Goal: Task Accomplishment & Management: Use online tool/utility

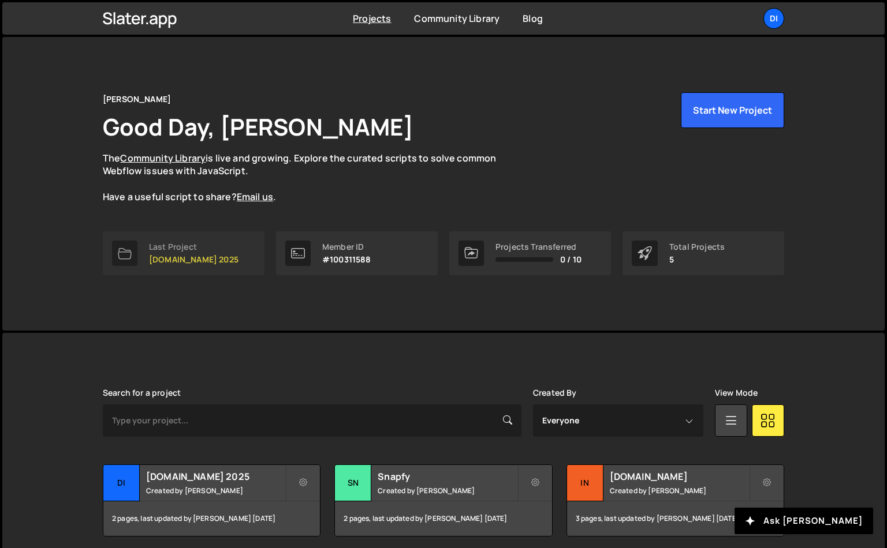
click at [207, 260] on p "[DOMAIN_NAME] 2025" at bounding box center [193, 259] width 89 height 9
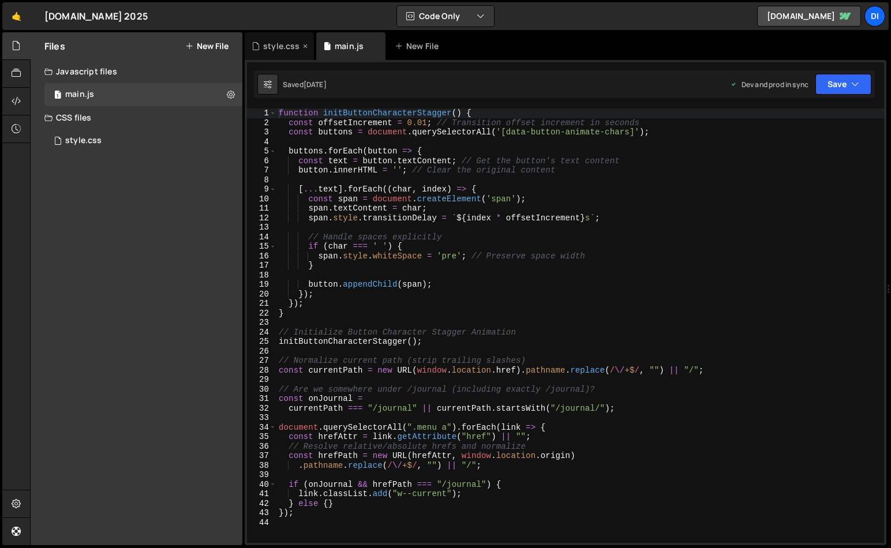
click at [286, 47] on div "style.css" at bounding box center [281, 46] width 36 height 12
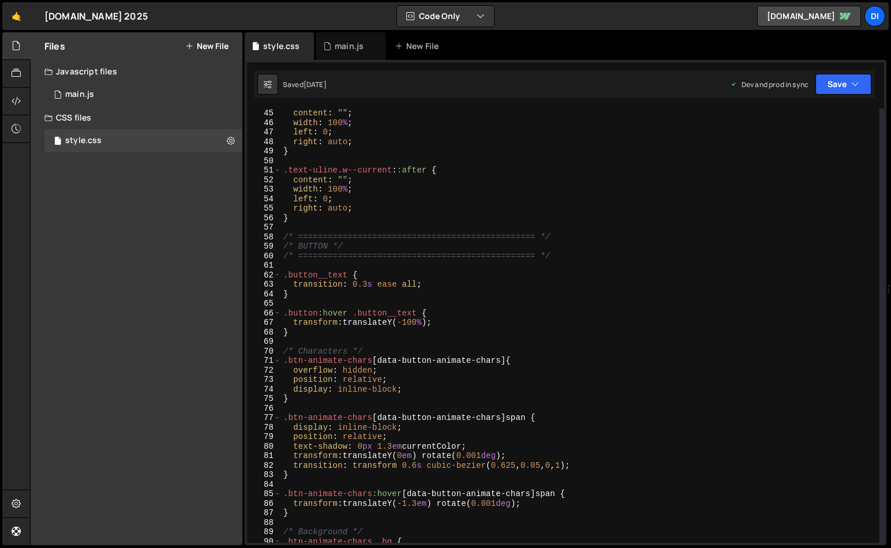
scroll to position [455, 0]
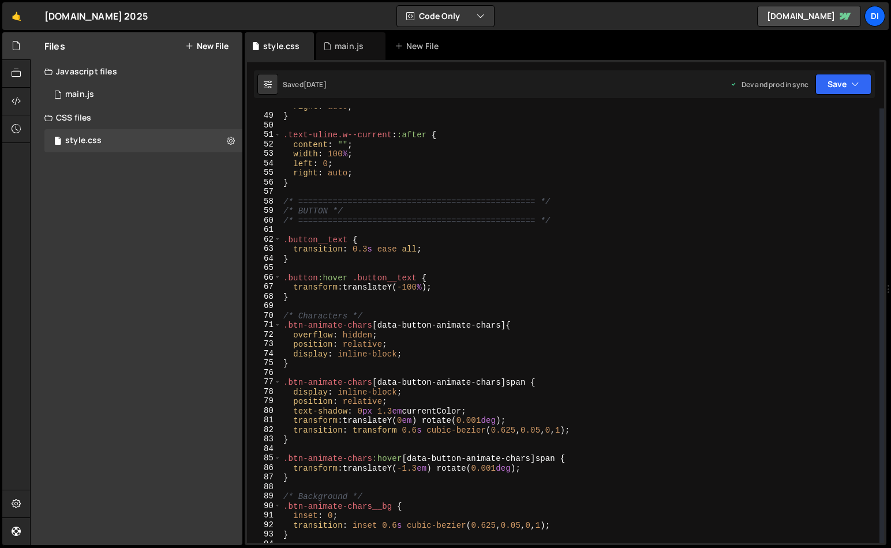
click at [502, 315] on div "right : auto ; } .text-uline.w--current : :after { content : " " ; width : 100 …" at bounding box center [580, 329] width 599 height 454
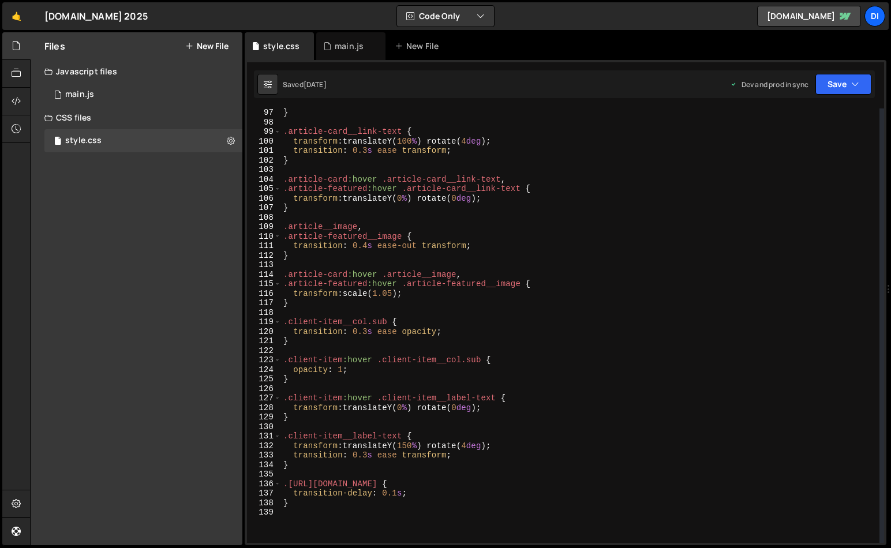
scroll to position [914, 0]
click at [456, 456] on div "} .article-card__link-text { transform : translateY( 100 % ) rotate( 4 deg ) ; …" at bounding box center [580, 335] width 599 height 454
type textarea "transition: 0.3s ease transform;"
type textarea "}"
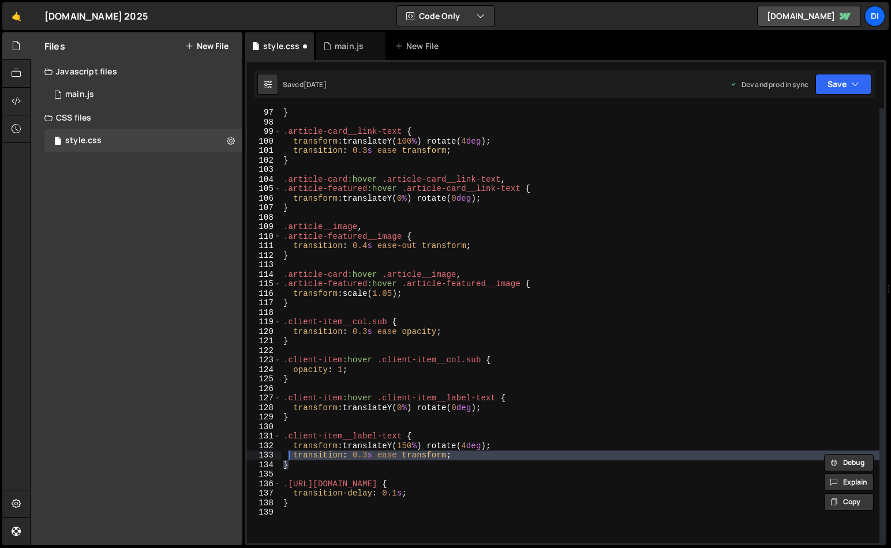
type textarea ".client-item__label-text { transform: translateY(150%) rotate(4deg);"
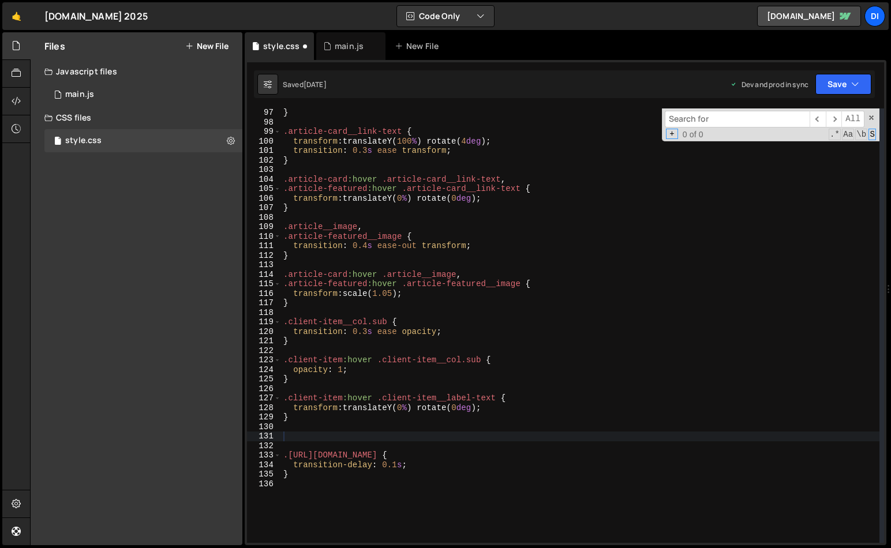
type input "@"
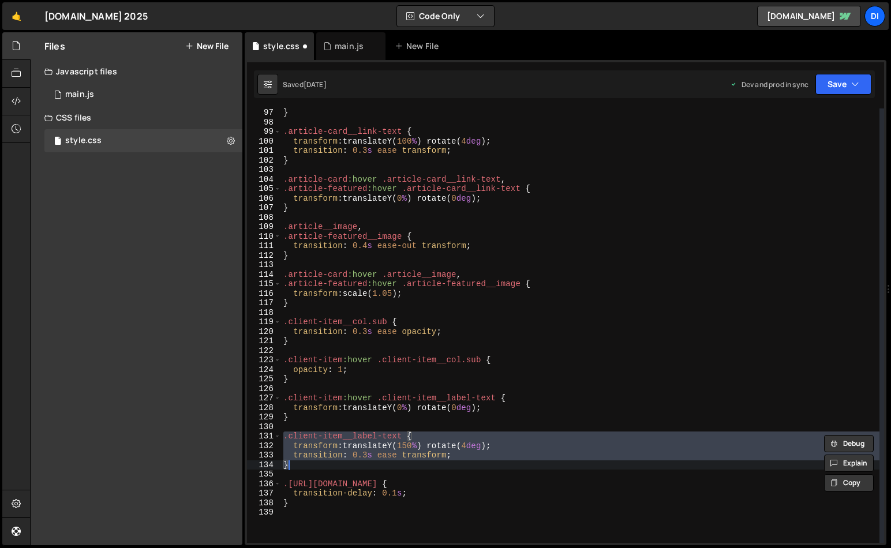
type textarea ".client-item__label-text {"
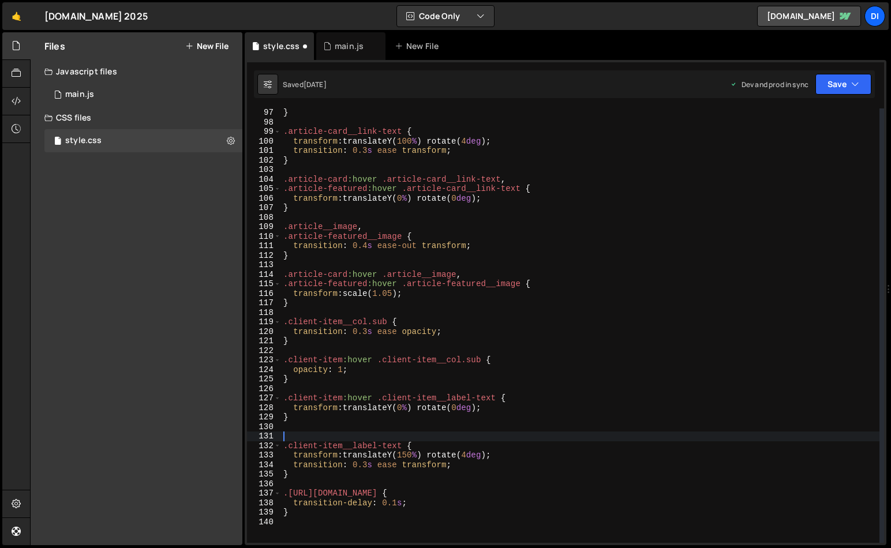
paste textarea "@"
type textarea "@media (max-width: 720px) {}"
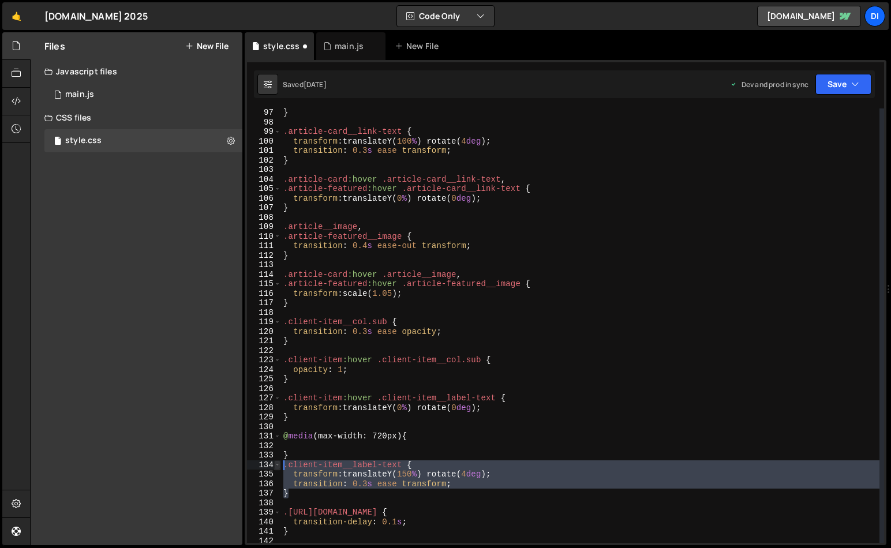
drag, startPoint x: 297, startPoint y: 494, endPoint x: 278, endPoint y: 467, distance: 32.7
click at [278, 467] on div "97 98 99 100 101 102 103 104 105 106 107 108 109 110 111 112 113 114 115 116 11…" at bounding box center [565, 326] width 637 height 435
type textarea ".client-item__label-text { transform: translateY(150%) rotate(4deg);"
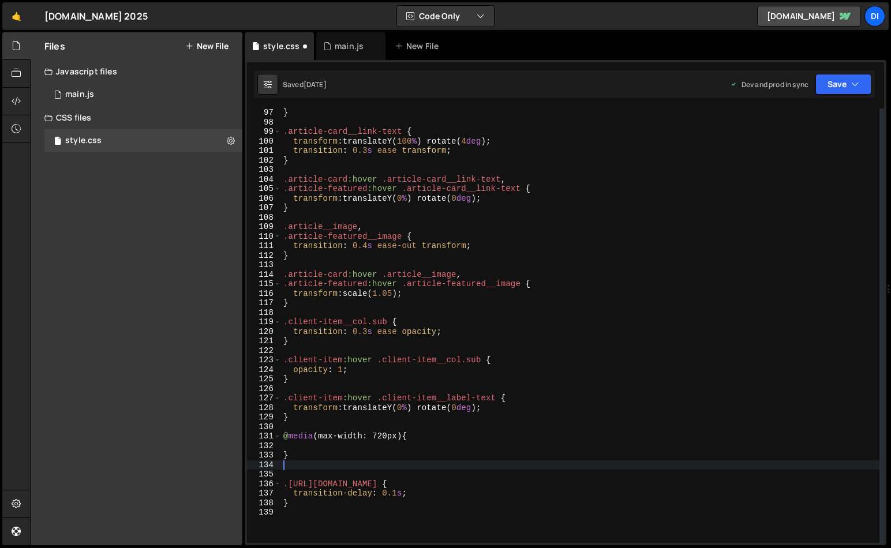
type textarea "}"
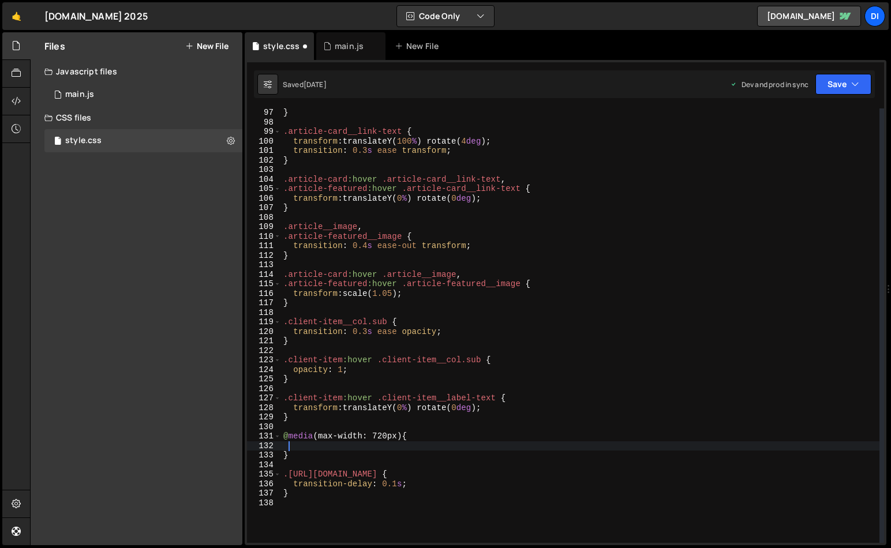
paste textarea "}"
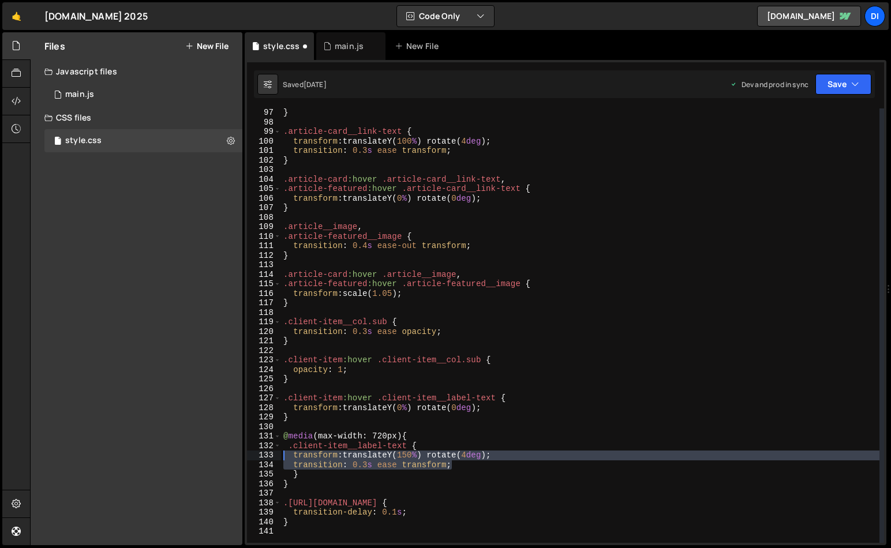
drag, startPoint x: 442, startPoint y: 466, endPoint x: 231, endPoint y: 452, distance: 211.8
click at [229, 454] on div "Files New File Javascript files 1 main.js 0 CSS files style.css 0 Copy share li…" at bounding box center [460, 289] width 861 height 514
click at [837, 85] on button "Save" at bounding box center [844, 84] width 56 height 21
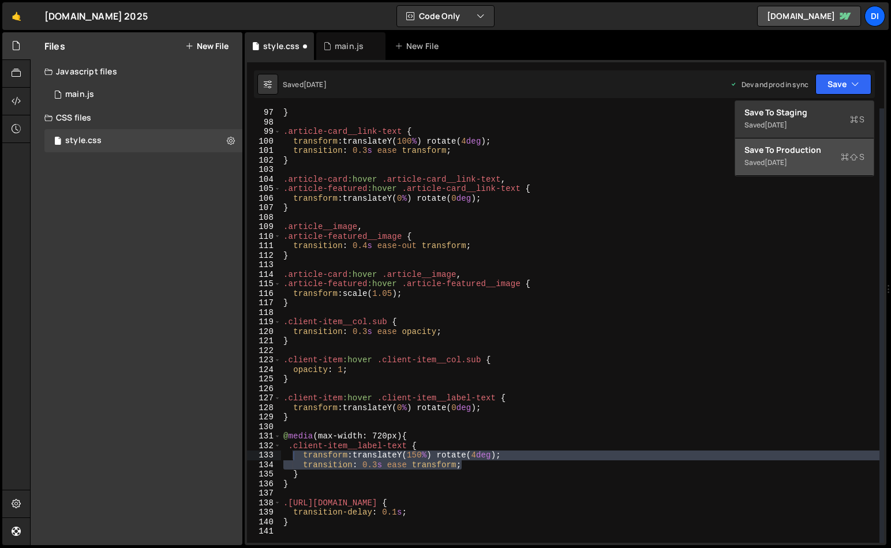
click at [780, 170] on button "Save to Production S Saved [DATE]" at bounding box center [804, 158] width 139 height 38
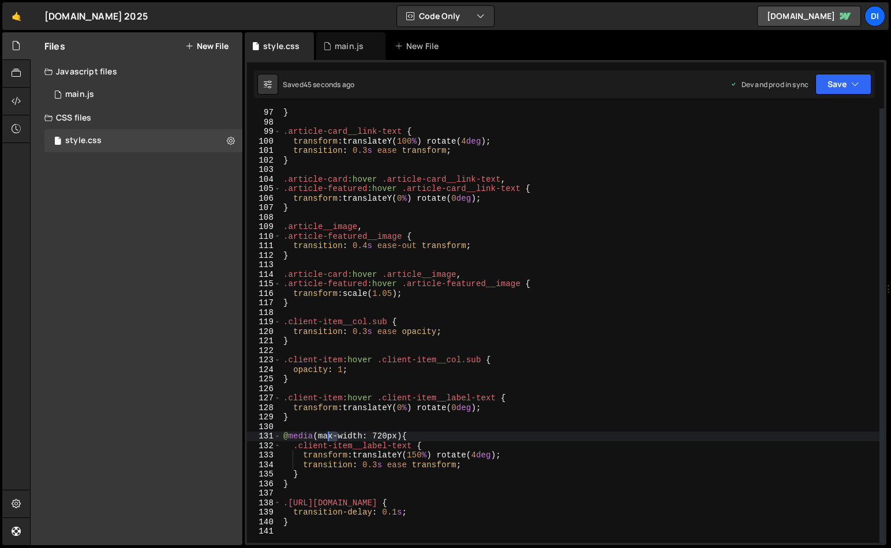
drag, startPoint x: 338, startPoint y: 435, endPoint x: 330, endPoint y: 435, distance: 8.1
click at [330, 435] on div "} .article-card__link-text { transform : translateY( 100 % ) rotate( 4 deg ) ; …" at bounding box center [580, 335] width 599 height 454
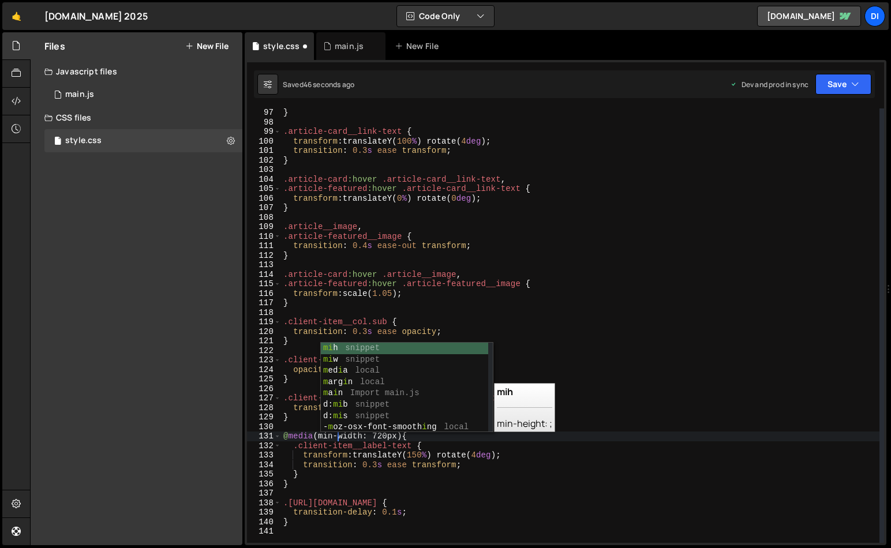
scroll to position [0, 3]
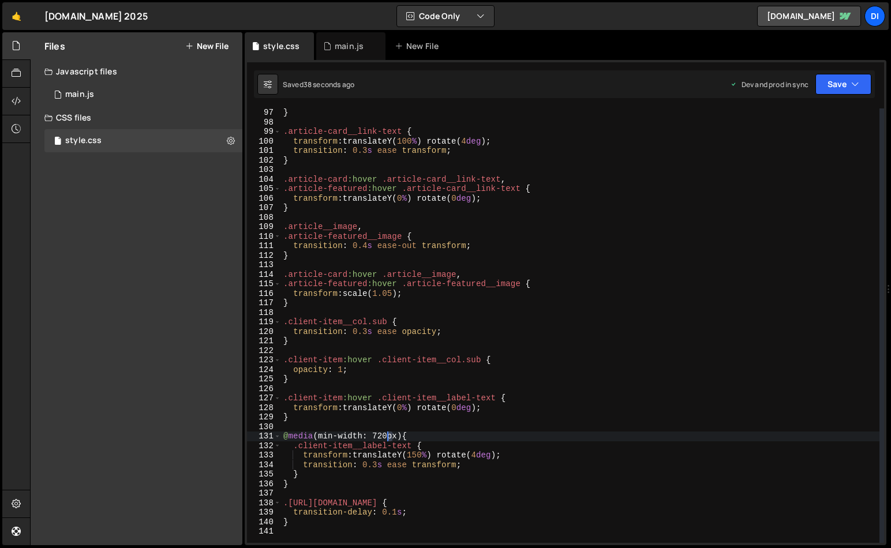
drag, startPoint x: 391, startPoint y: 435, endPoint x: 386, endPoint y: 435, distance: 5.8
click at [386, 435] on div "} .article-card__link-text { transform : translateY( 100 % ) rotate( 4 deg ) ; …" at bounding box center [580, 335] width 599 height 454
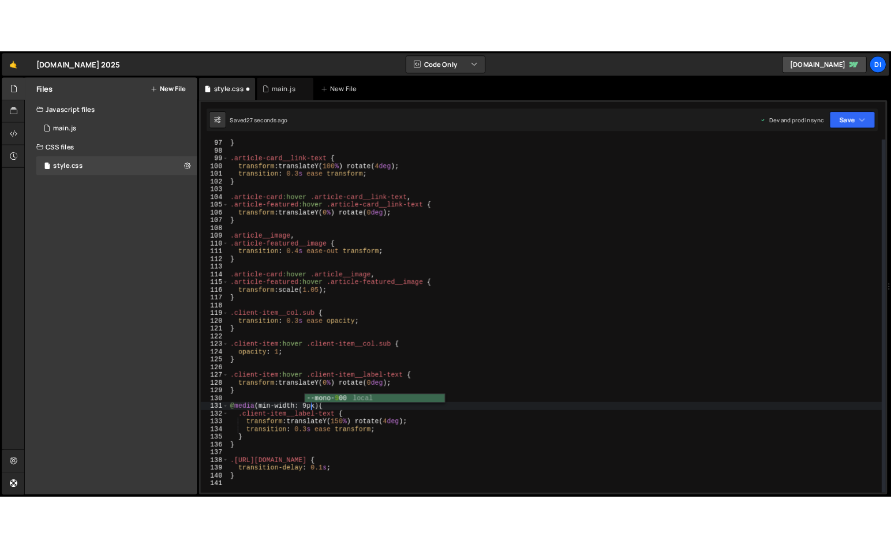
scroll to position [0, 7]
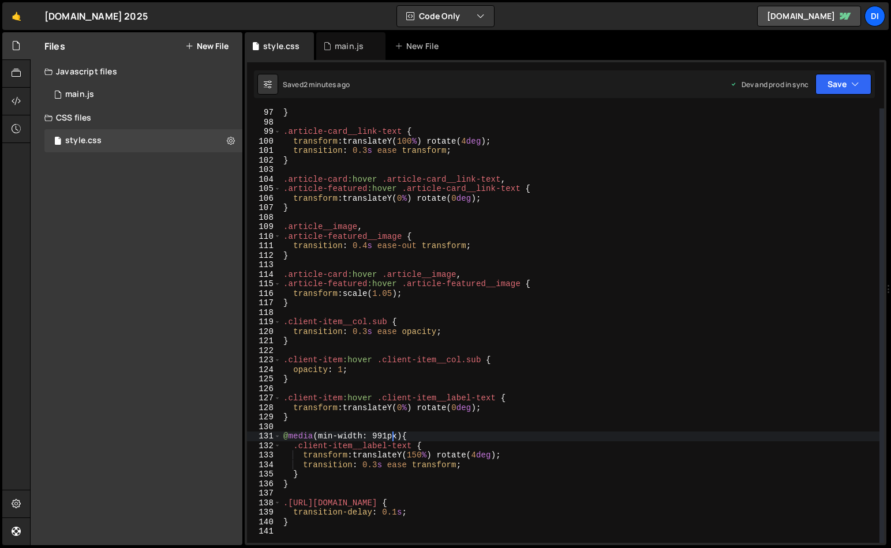
click at [450, 297] on div "} .article-card__link-text { transform : translateY( 100 % ) rotate( 4 deg ) ; …" at bounding box center [580, 335] width 599 height 454
type textarea "transform: scale(1.05);"
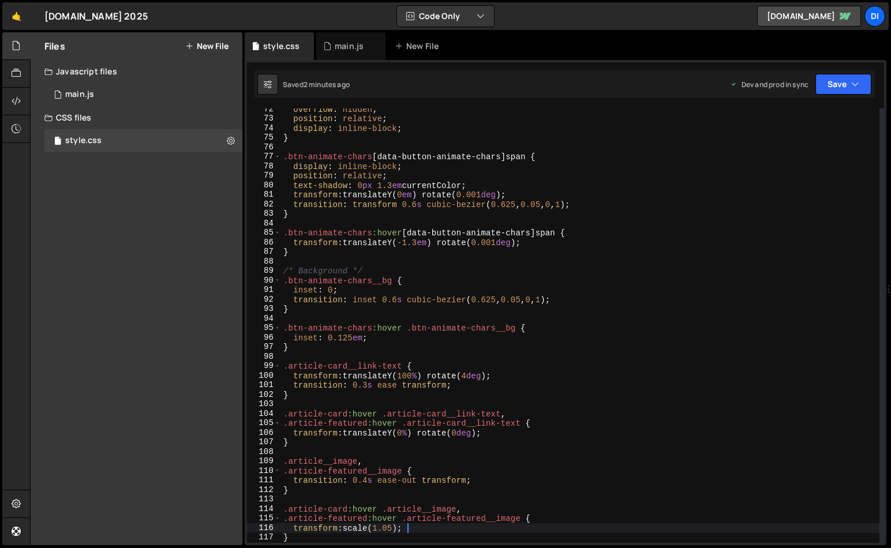
scroll to position [484, 0]
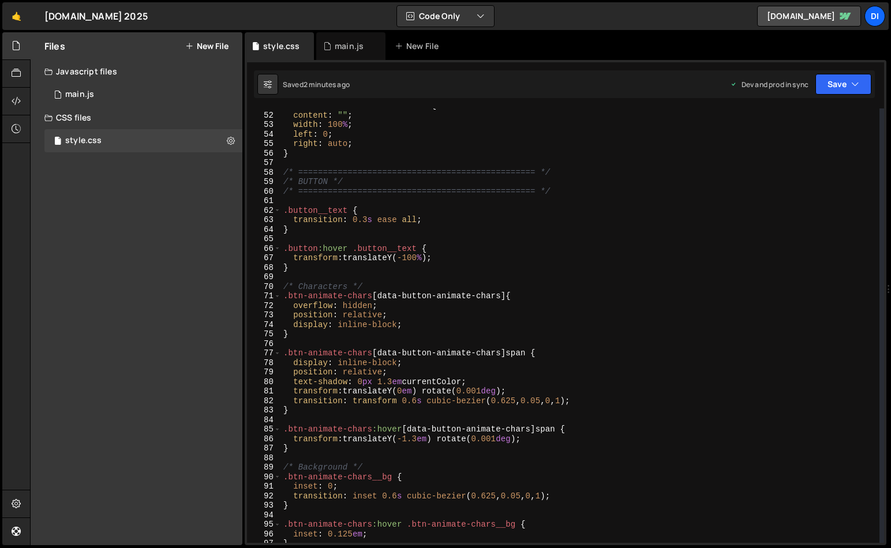
click at [298, 240] on div ".text-uline.w--current : :after { content : " " ; width : 100 % ; left : 0 ; ri…" at bounding box center [580, 328] width 599 height 454
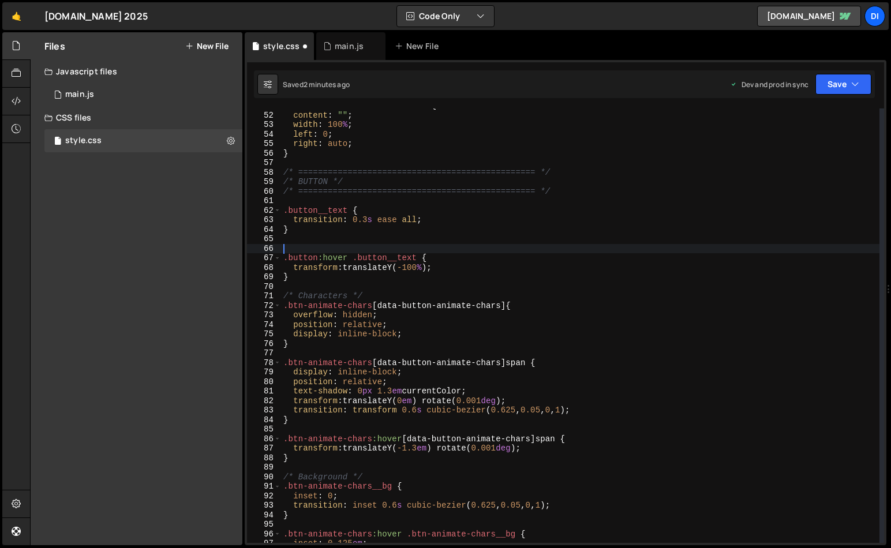
paste textarea "@"
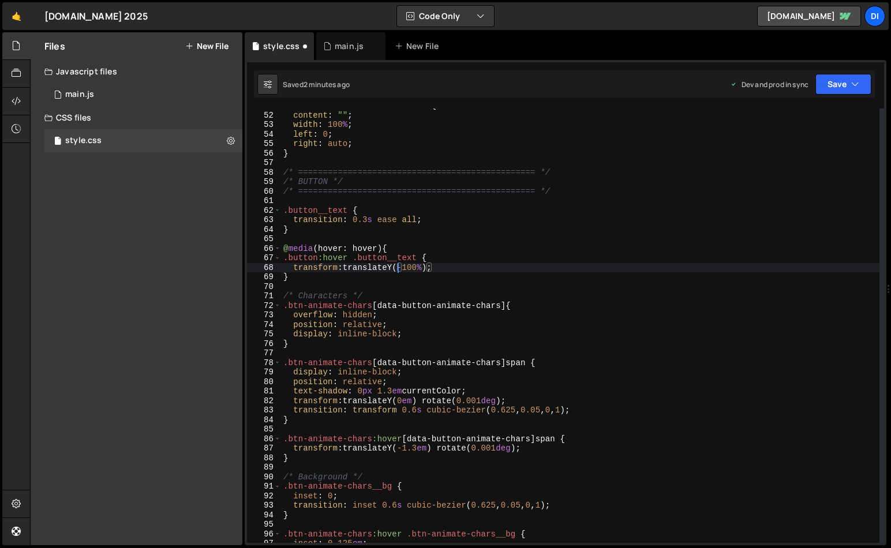
type textarea "}"
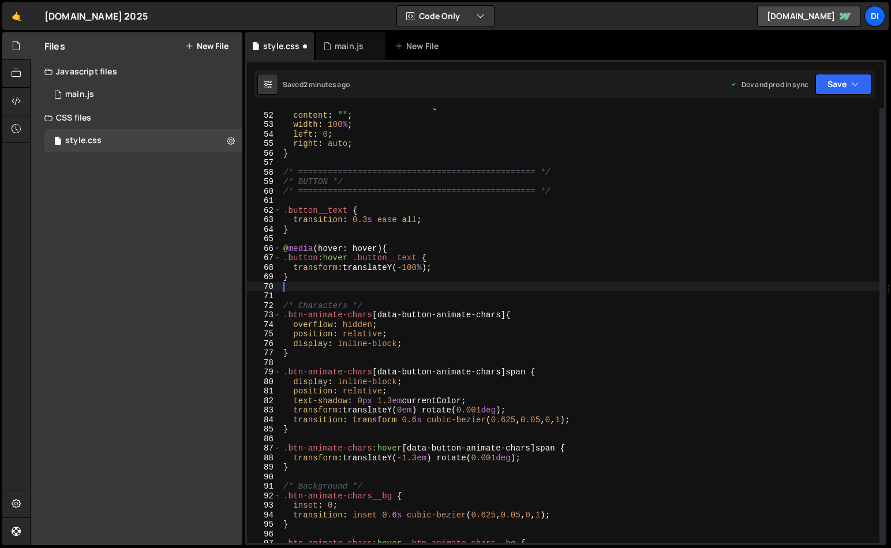
type textarea "≠"
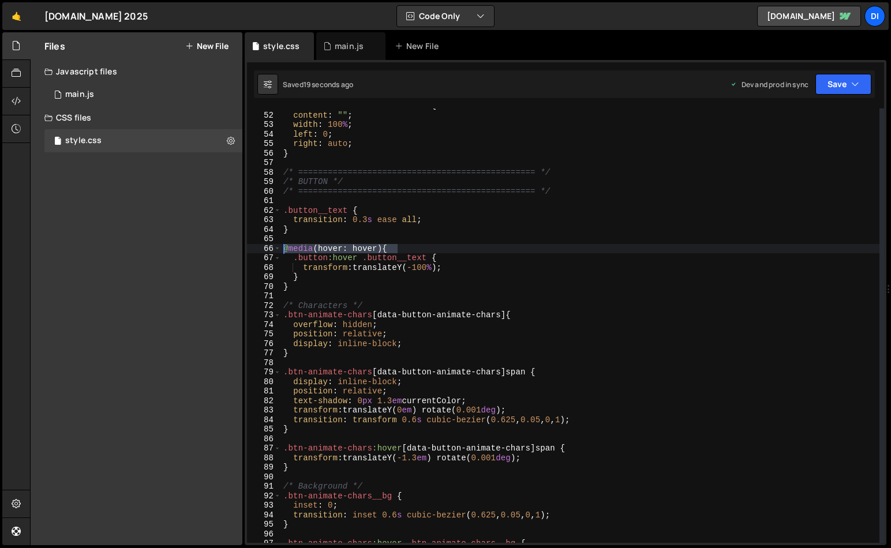
drag, startPoint x: 363, startPoint y: 244, endPoint x: 271, endPoint y: 247, distance: 92.4
click at [271, 247] on div ".button:hover .button__text { 51 52 53 54 55 56 57 58 59 60 61 62 63 64 65 66 6…" at bounding box center [565, 326] width 637 height 435
type textarea "@media (hover: hover) {"
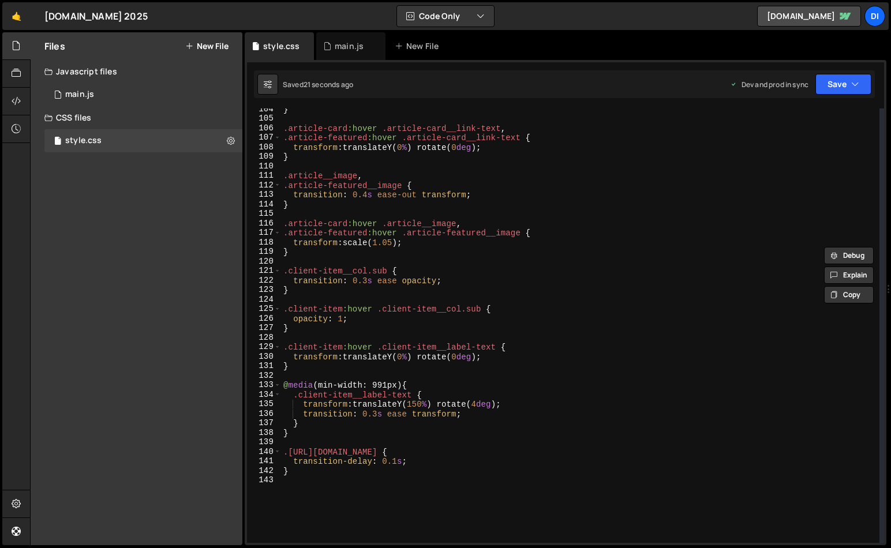
scroll to position [985, 0]
click at [332, 297] on div "} .article-card :hover .article-card__link-text , .article-featured :hover .art…" at bounding box center [580, 331] width 599 height 454
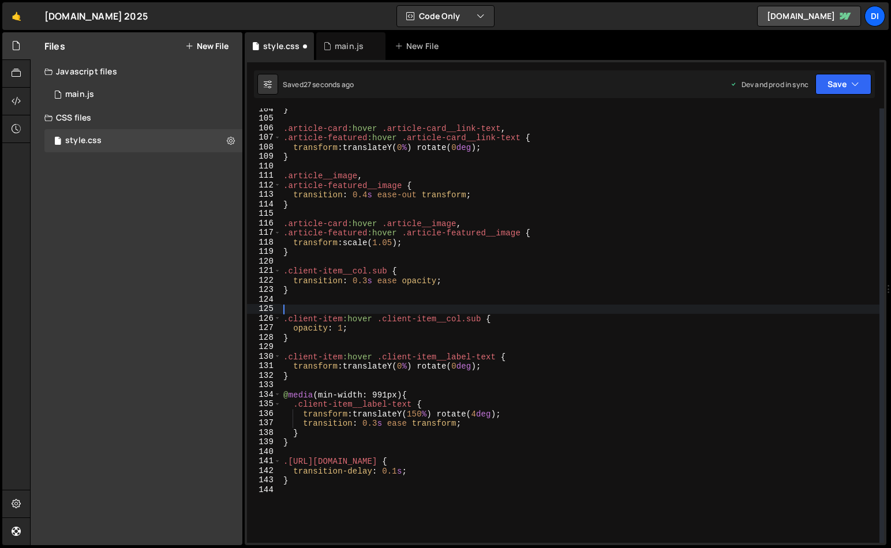
paste textarea "@media (hover: hover) {"
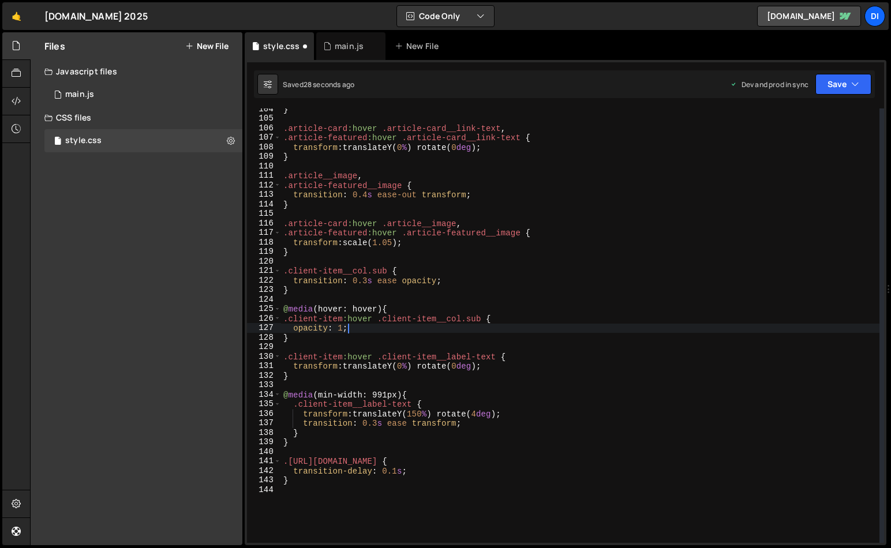
type textarea "}"
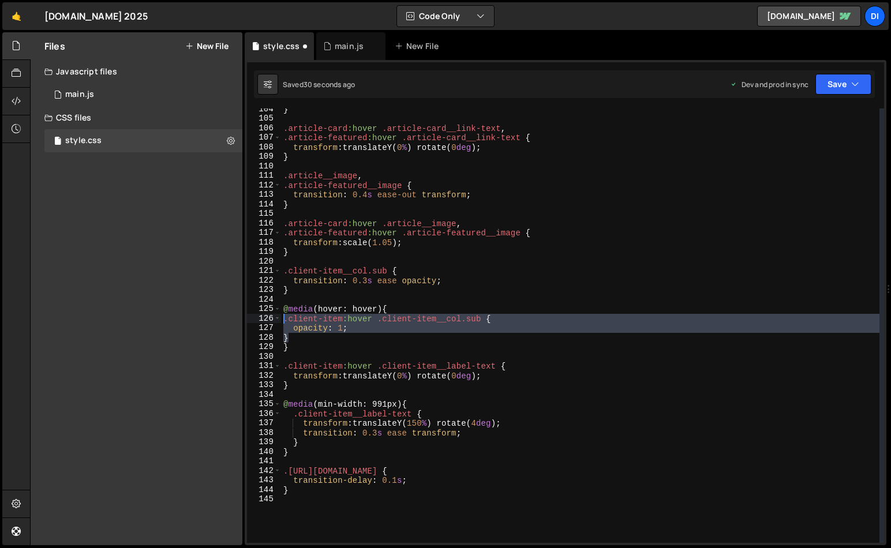
drag, startPoint x: 294, startPoint y: 335, endPoint x: 270, endPoint y: 316, distance: 31.2
click at [270, 316] on div "} 104 105 106 107 108 109 110 111 112 113 114 115 116 117 118 119 120 121 122 1…" at bounding box center [565, 326] width 637 height 435
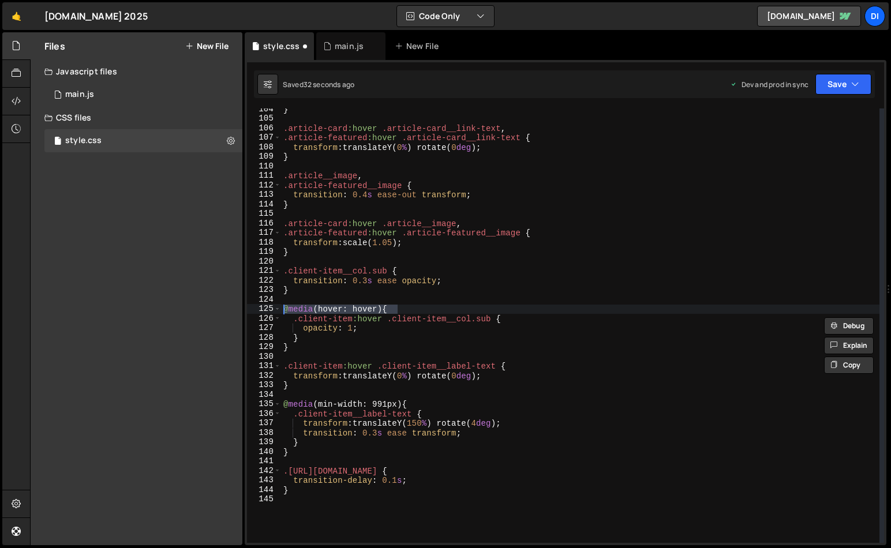
drag, startPoint x: 431, startPoint y: 307, endPoint x: 253, endPoint y: 309, distance: 177.8
click at [253, 309] on div ".client-item:hover .client-item__col.sub { opacity: 1; 104 105 106 107 108 109 …" at bounding box center [565, 326] width 637 height 435
type textarea "@media (hover: hover) {"
click at [297, 218] on div "} .article-card :hover .article-card__link-text , .article-featured :hover .art…" at bounding box center [580, 331] width 599 height 454
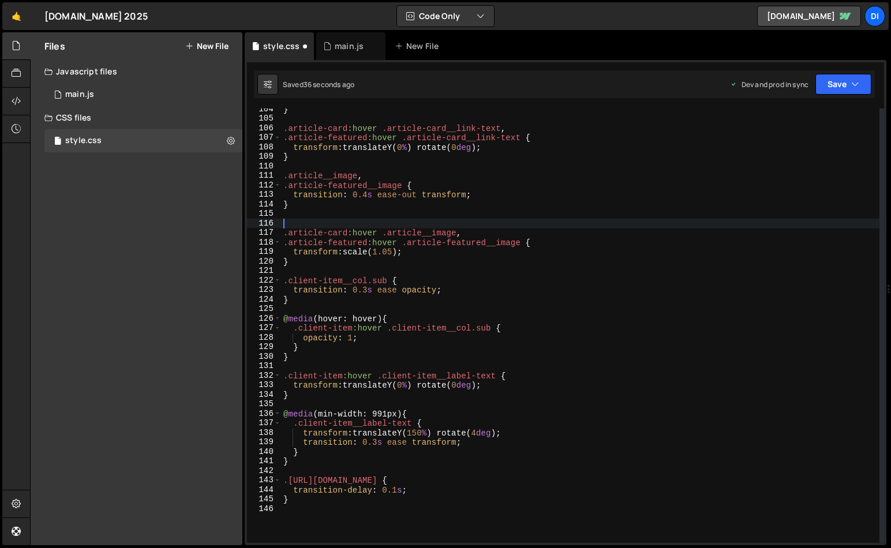
paste textarea "@media (hover: hover) {"
click at [313, 259] on div "} .article-card :hover .article-card__link-text , .article-featured :hover .art…" at bounding box center [580, 331] width 599 height 454
type textarea "}"
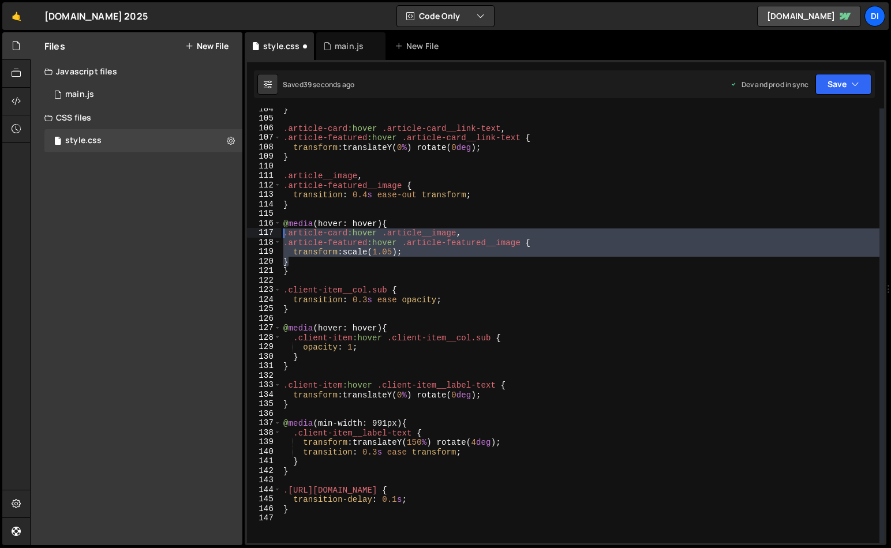
drag, startPoint x: 309, startPoint y: 260, endPoint x: 270, endPoint y: 235, distance: 46.3
click at [270, 235] on div "} 104 105 106 107 108 109 110 111 112 113 114 115 116 117 118 119 120 121 122 1…" at bounding box center [565, 326] width 637 height 435
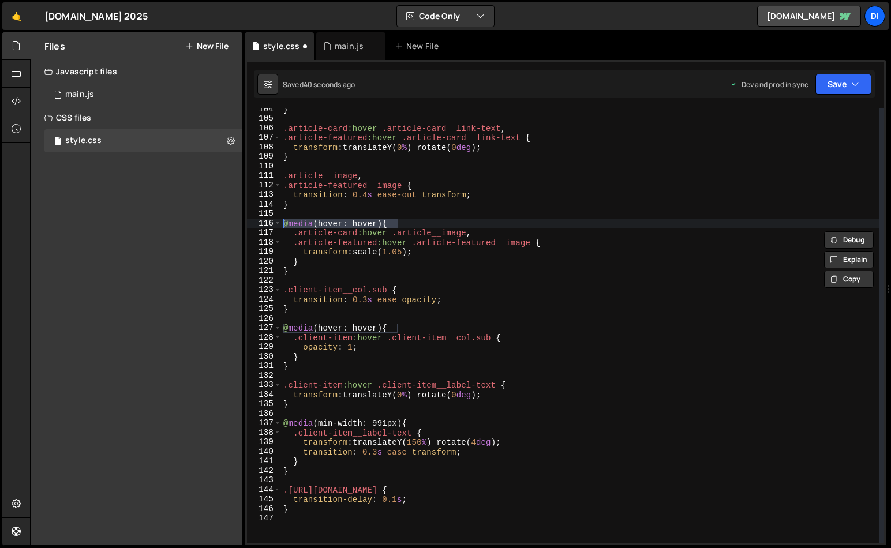
drag, startPoint x: 400, startPoint y: 225, endPoint x: 282, endPoint y: 224, distance: 118.3
click at [282, 224] on div "} .article-card :hover .article-card__link-text , .article-featured :hover .art…" at bounding box center [580, 331] width 599 height 454
type textarea "@media (hover: hover) {"
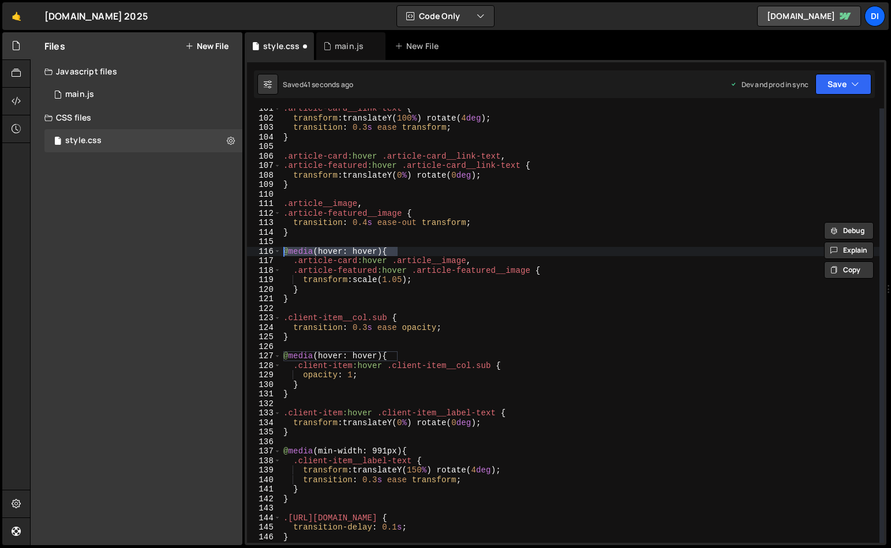
scroll to position [948, 0]
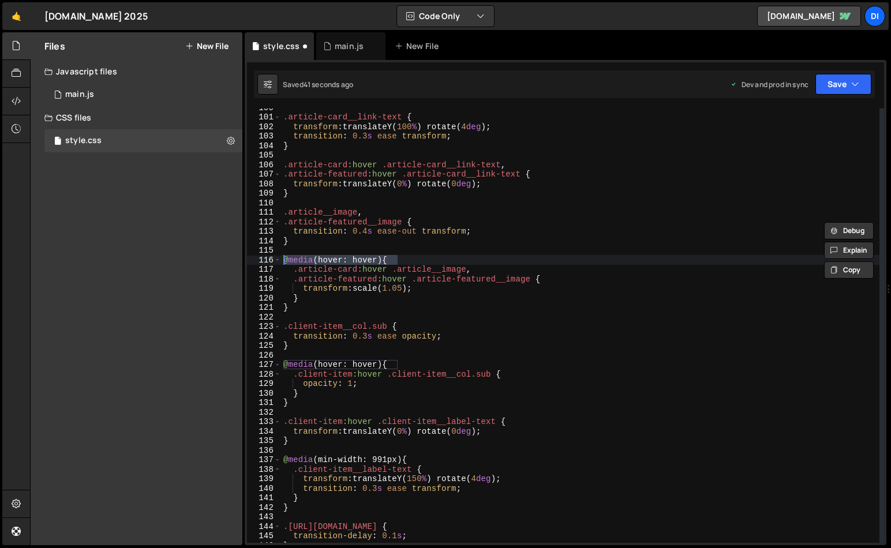
click at [304, 156] on div ".article-card__link-text { transform : translateY( 100 % ) rotate( 4 deg ) ; tr…" at bounding box center [580, 330] width 599 height 454
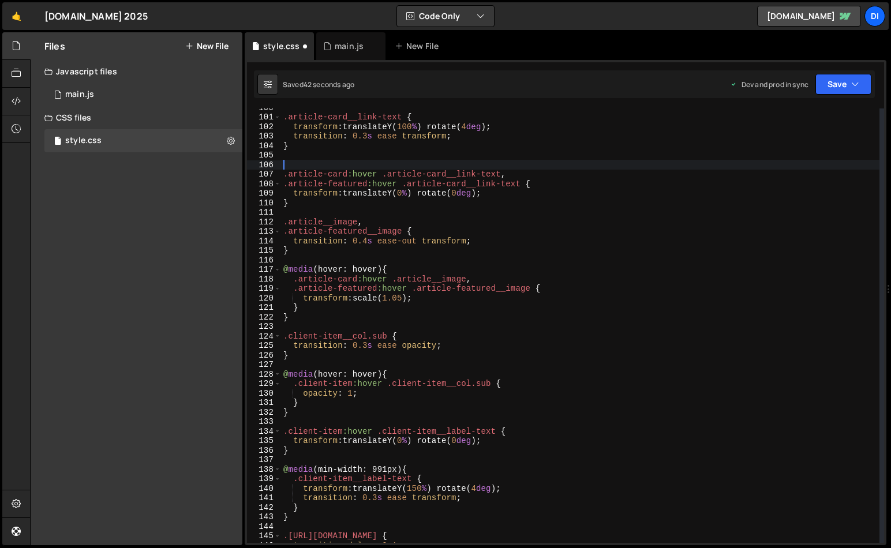
paste textarea "@media (hover: hover) {"
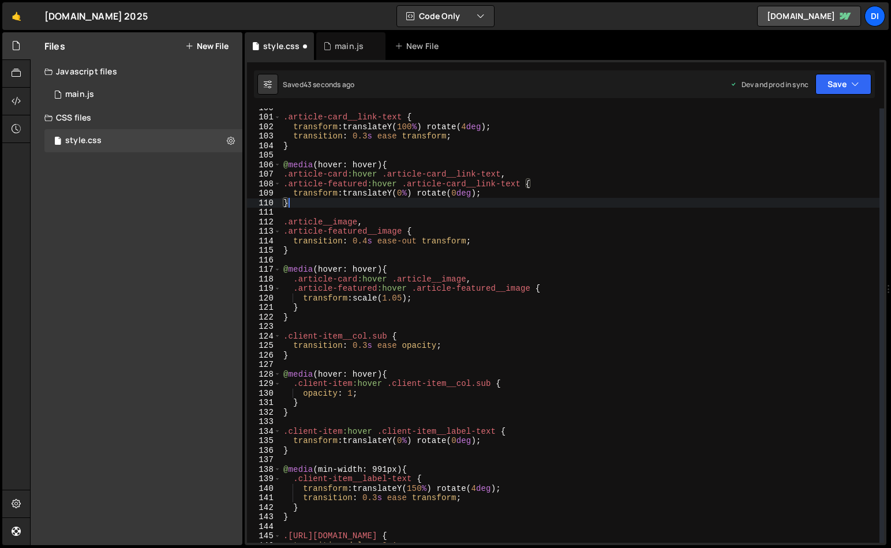
drag, startPoint x: 280, startPoint y: 201, endPoint x: 271, endPoint y: 201, distance: 9.2
click at [271, 201] on div "@media (hover: hover) { 100 101 102 103 104 105 106 107 108 109 110 111 112 113…" at bounding box center [565, 326] width 637 height 435
type textarea "}"
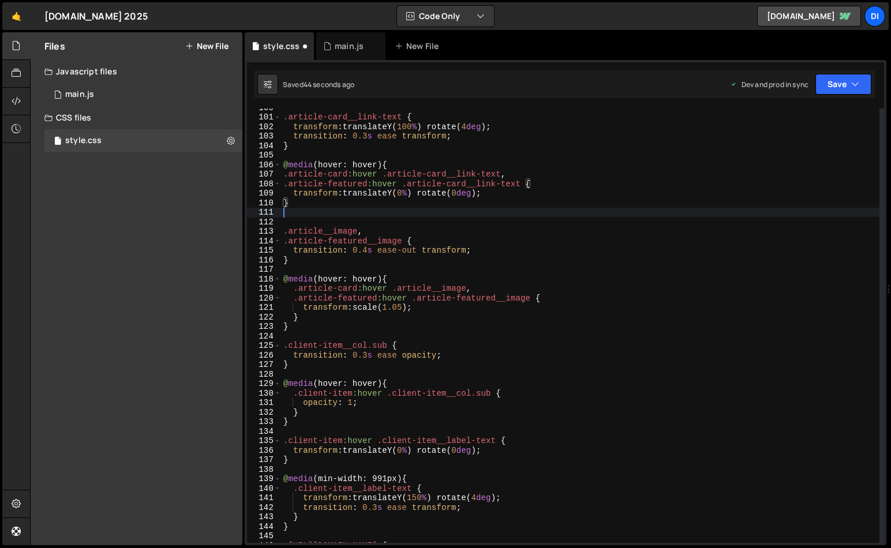
paste textarea "}"
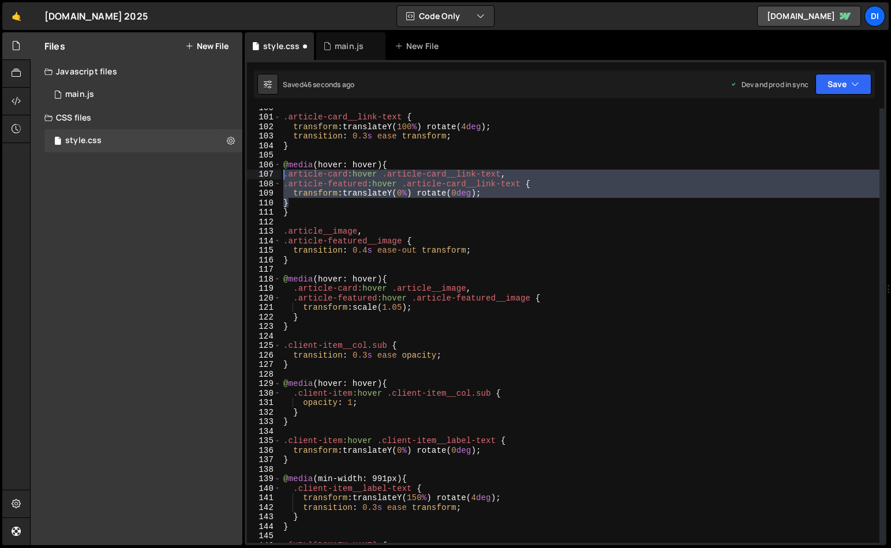
drag, startPoint x: 296, startPoint y: 202, endPoint x: 276, endPoint y: 177, distance: 32.1
click at [276, 177] on div "} 100 101 102 103 104 105 106 107 108 109 110 111 112 113 114 115 116 117 118 1…" at bounding box center [565, 326] width 637 height 435
type textarea ".article-card:hover .article-card__link-text, .article-featured:hover .article-…"
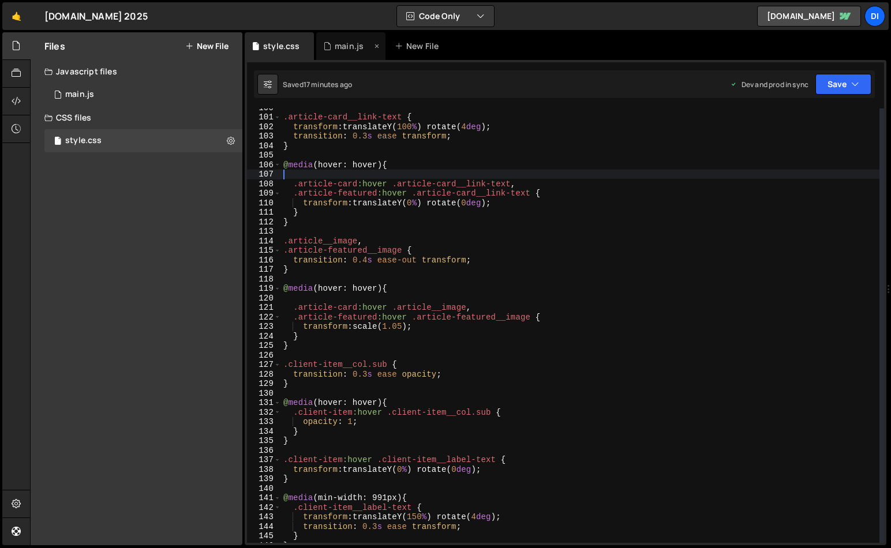
click at [349, 53] on div "main.js" at bounding box center [350, 46] width 69 height 28
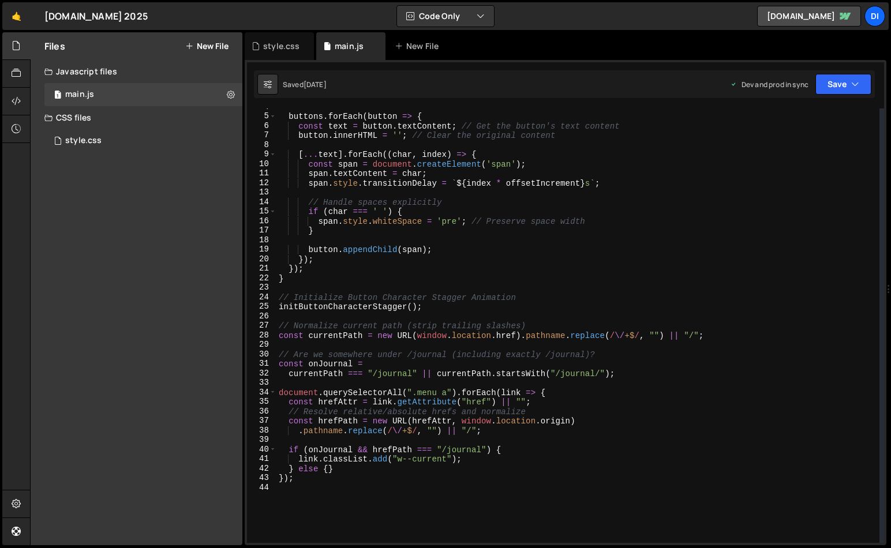
scroll to position [39, 0]
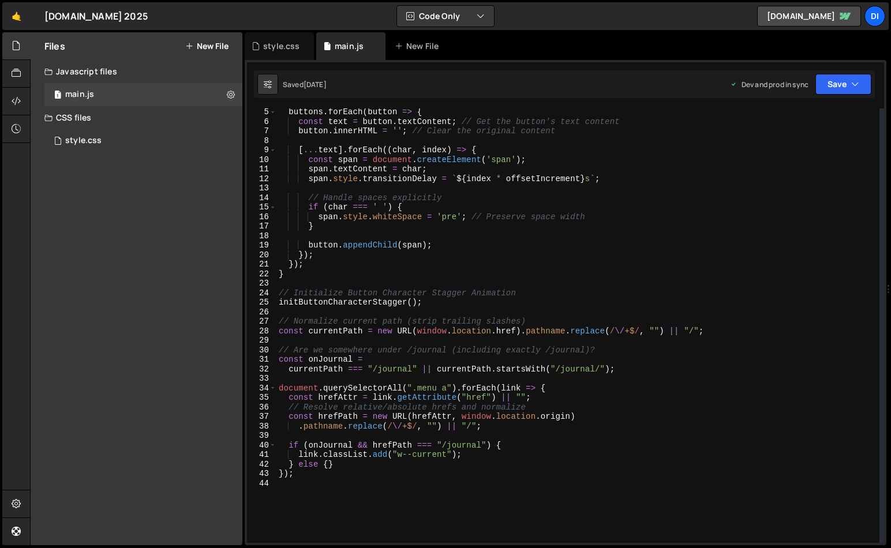
type textarea "});"
click at [339, 472] on div "buttons . forEach ( button => { const text = button . textContent ; // Get the …" at bounding box center [577, 334] width 603 height 454
type textarea "//"
paste textarea "});"
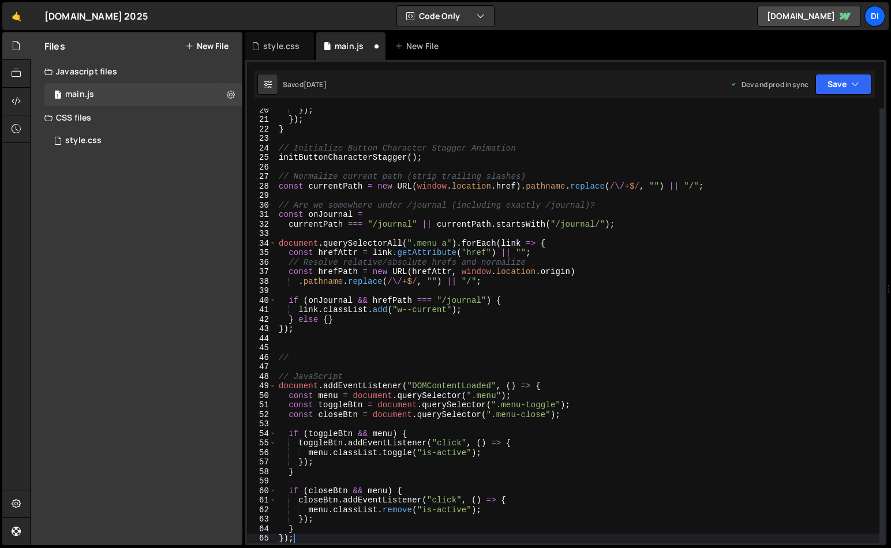
scroll to position [184, 0]
click at [305, 374] on div "}) ; }) ; } // Initialize Button Character Stagger Animation initButtonCharacte…" at bounding box center [577, 332] width 603 height 454
click at [305, 373] on div "}) ; }) ; } // Initialize Button Character Stagger Animation initButtonCharacte…" at bounding box center [577, 332] width 603 height 454
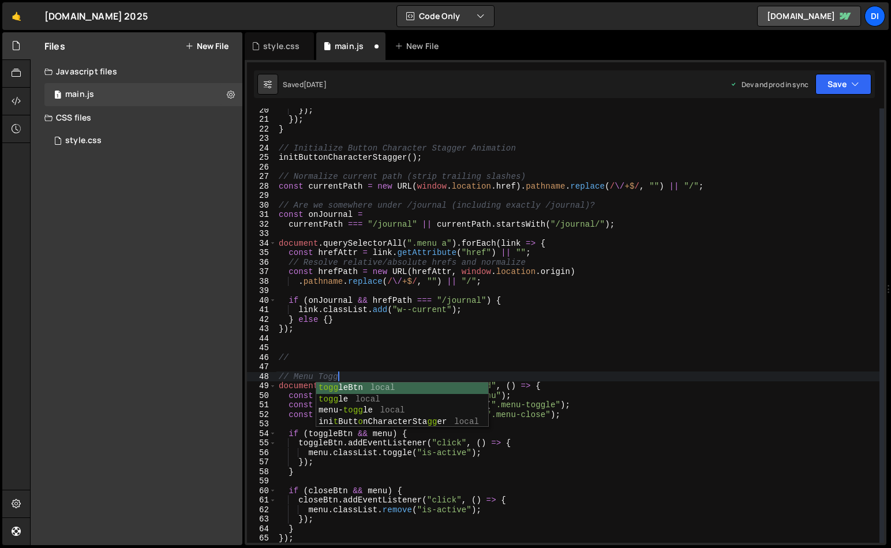
scroll to position [0, 4]
type textarea "// Menu Toggle"
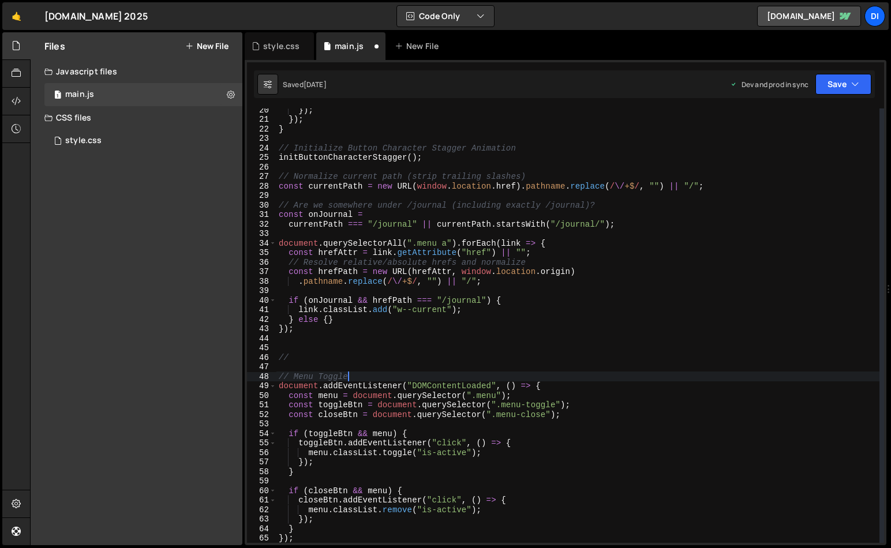
scroll to position [0, 0]
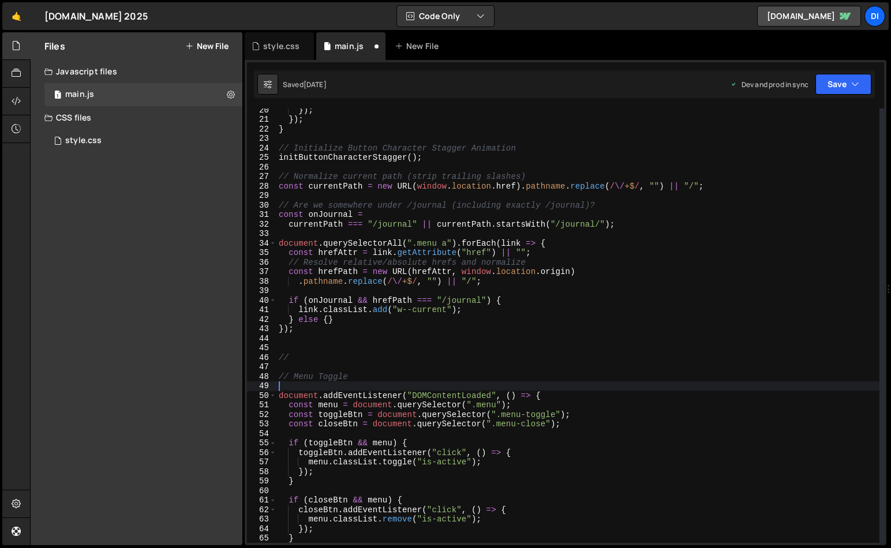
type textarea "// Menu Toggle"
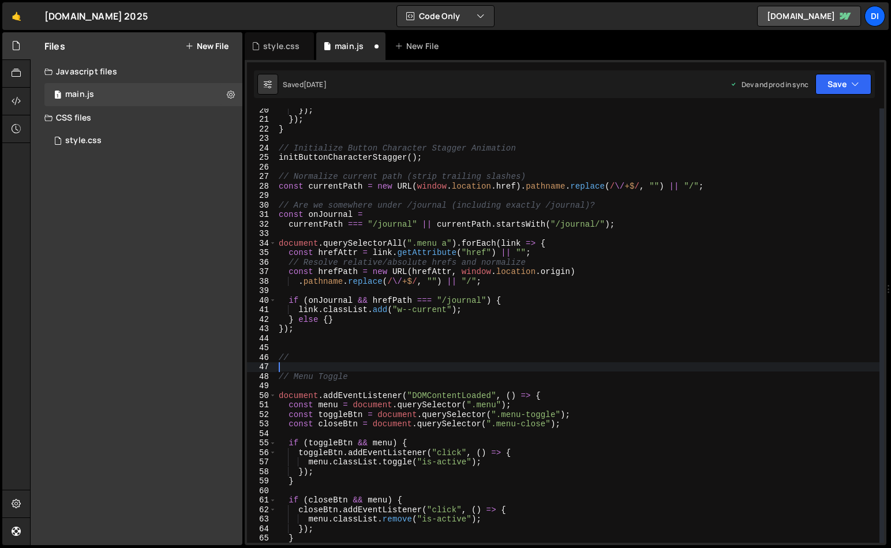
type textarea "//"
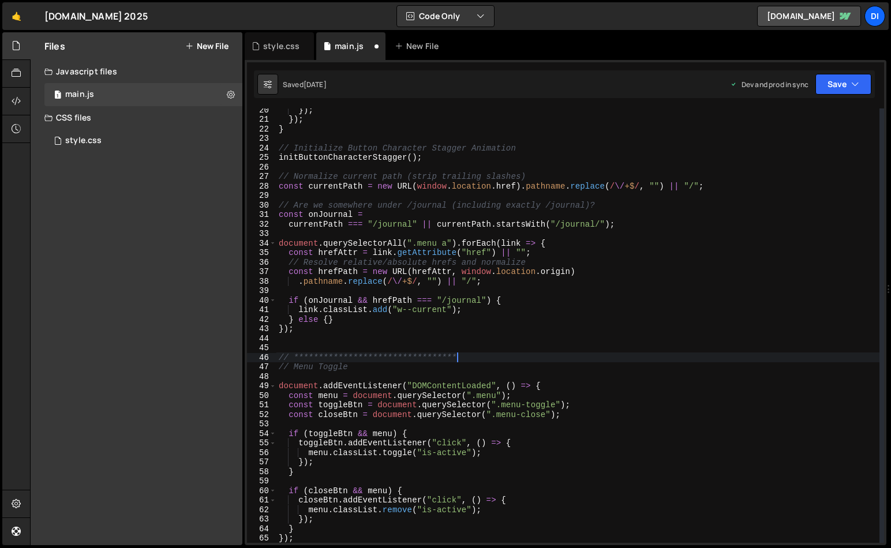
scroll to position [0, 12]
type textarea "// Menu Toggle"
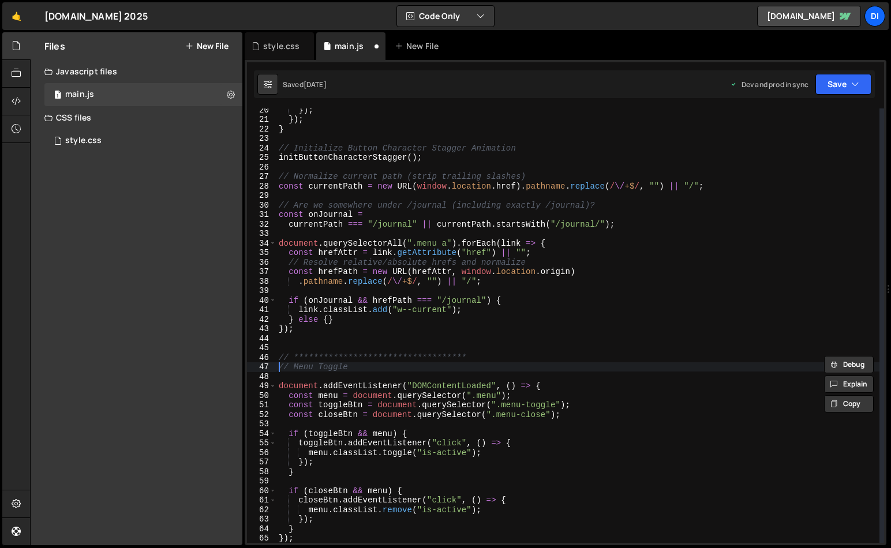
scroll to position [0, 0]
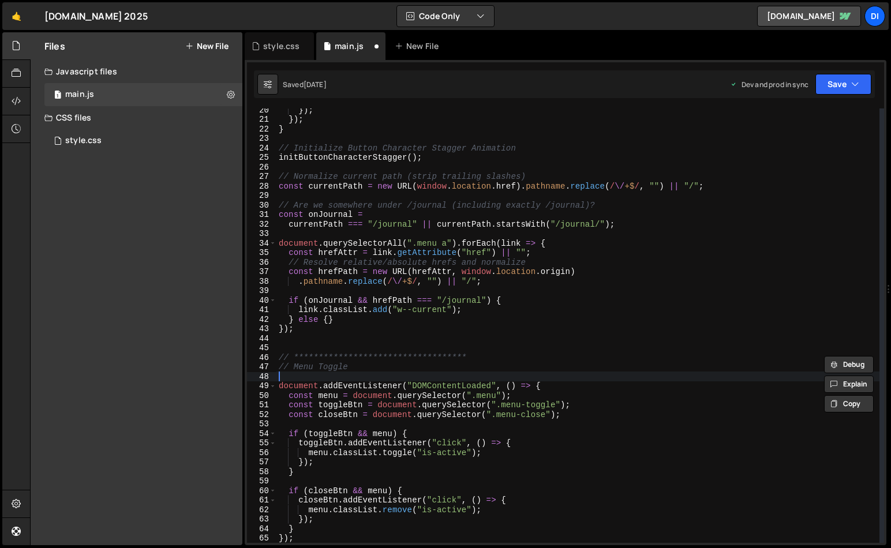
paste textarea "**********"
type textarea "**********"
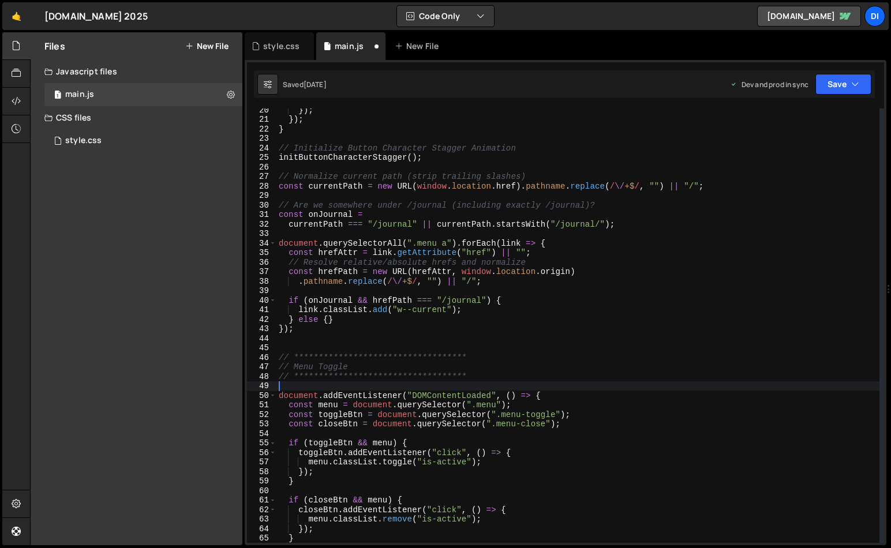
click at [520, 425] on div "**********" at bounding box center [577, 332] width 603 height 454
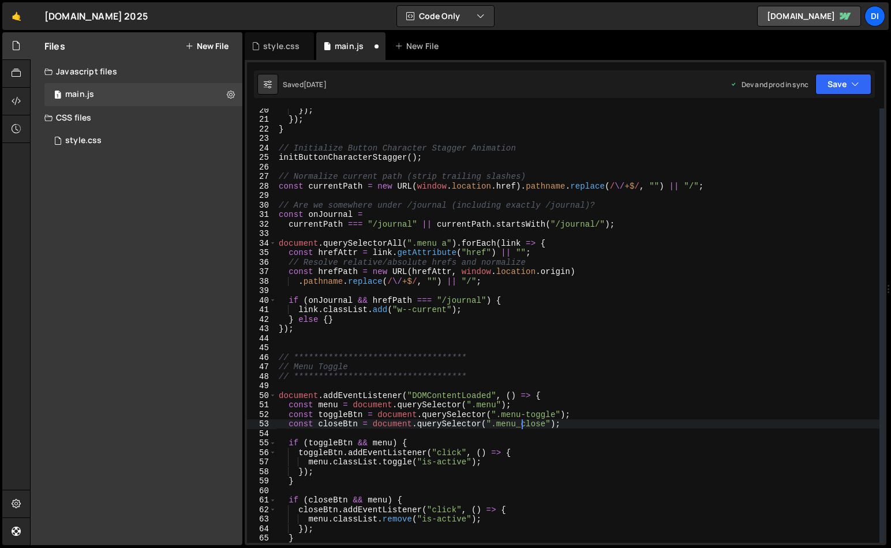
type textarea "const closeBtn = document.querySelector(".menu__close");"
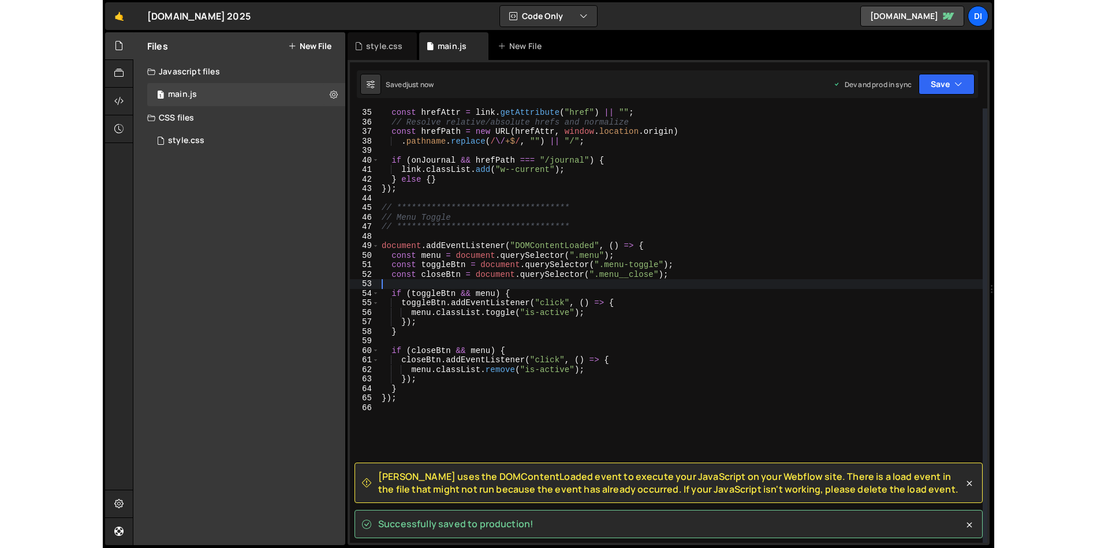
scroll to position [360, 0]
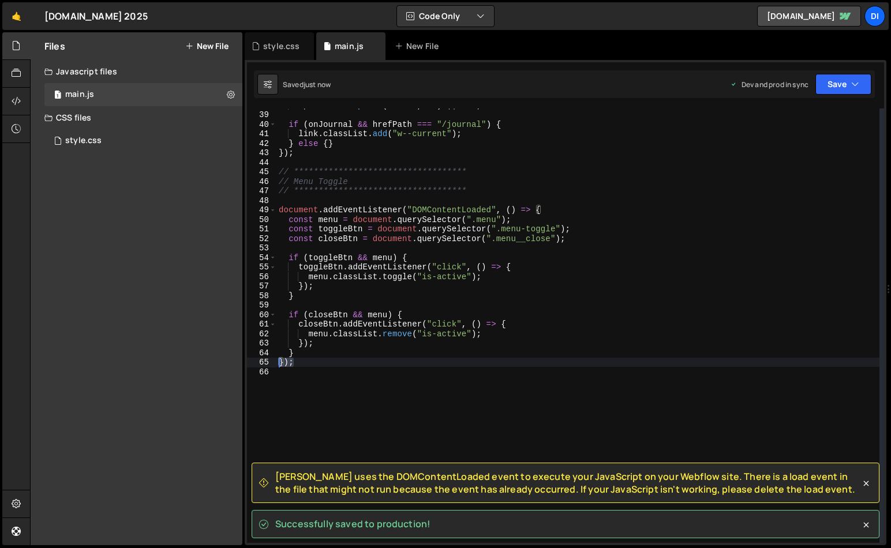
drag, startPoint x: 294, startPoint y: 360, endPoint x: 270, endPoint y: 360, distance: 24.8
click at [270, 360] on div "**********" at bounding box center [565, 326] width 637 height 435
type textarea "});"
click at [425, 208] on div "**********" at bounding box center [577, 327] width 603 height 454
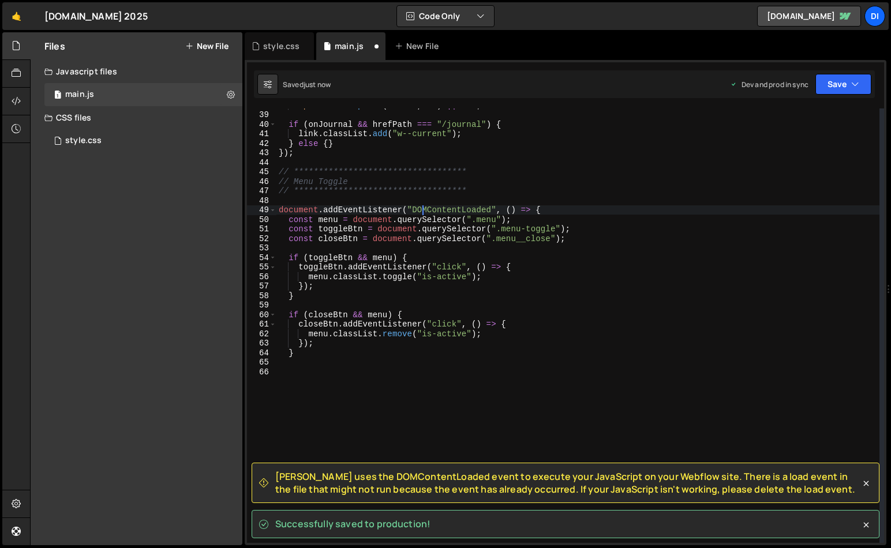
click at [425, 208] on div "**********" at bounding box center [577, 327] width 603 height 454
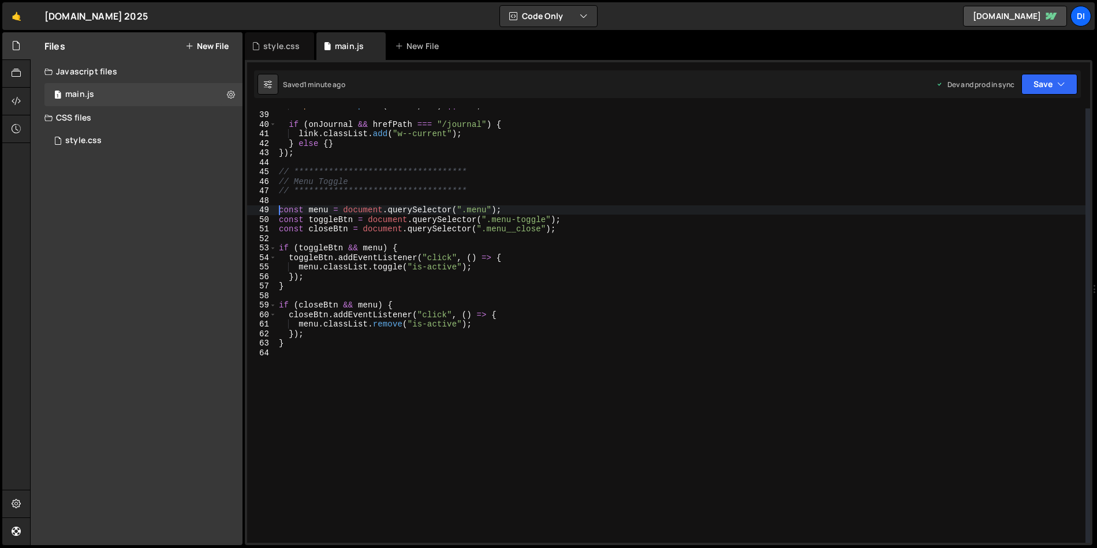
click at [446, 261] on div "**********" at bounding box center [680, 327] width 809 height 454
type textarea "toggleBtn.addEventListener("click", () => {"
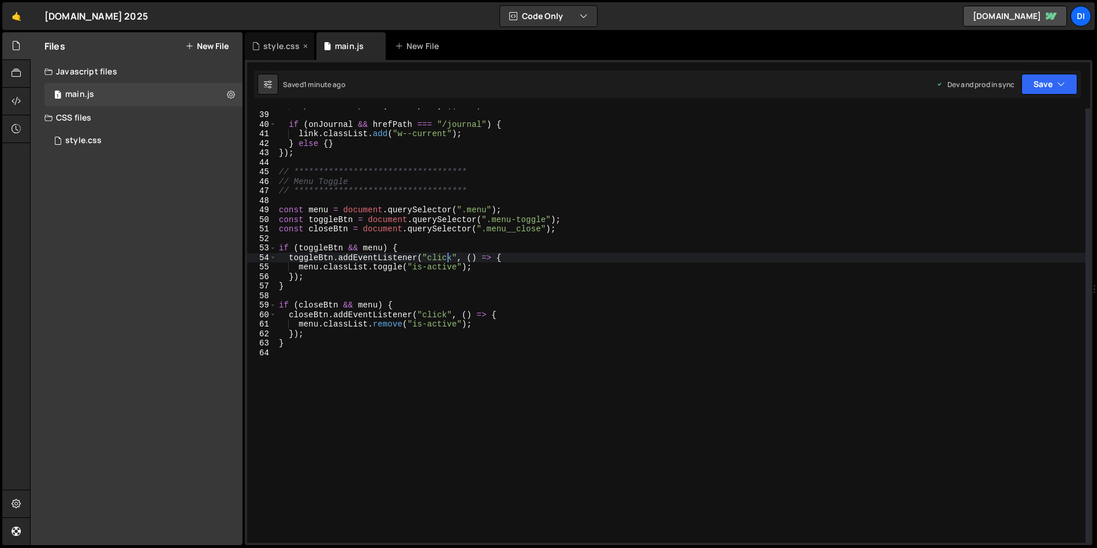
click at [273, 43] on div "style.css" at bounding box center [281, 46] width 36 height 12
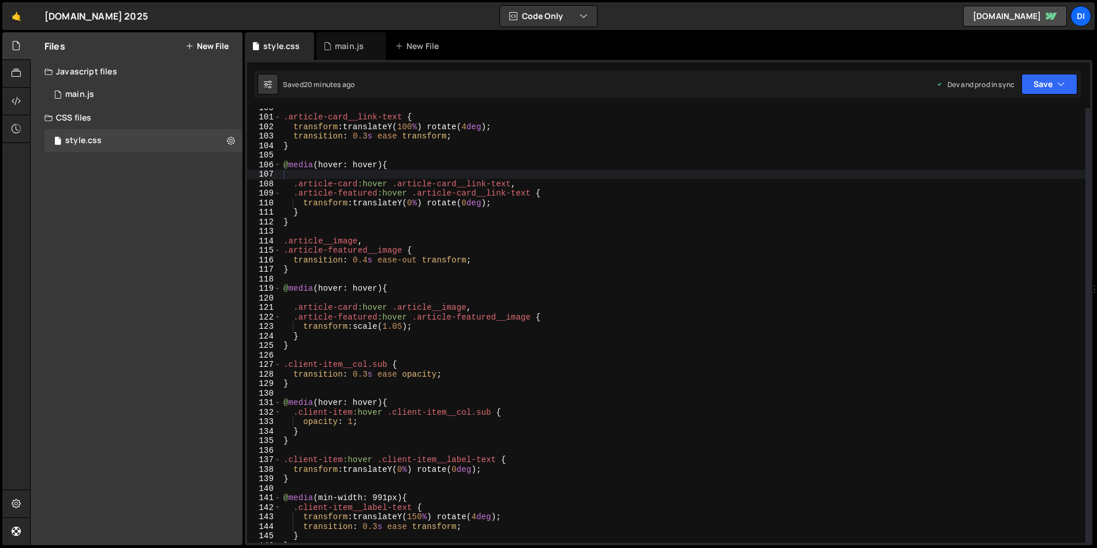
type textarea "@media (hover: hover) {"
drag, startPoint x: 401, startPoint y: 162, endPoint x: 282, endPoint y: 162, distance: 118.9
click at [282, 162] on div ".article-card__link-text { transform : translateY( 100 % ) rotate( 4 deg ) ; tr…" at bounding box center [683, 330] width 804 height 454
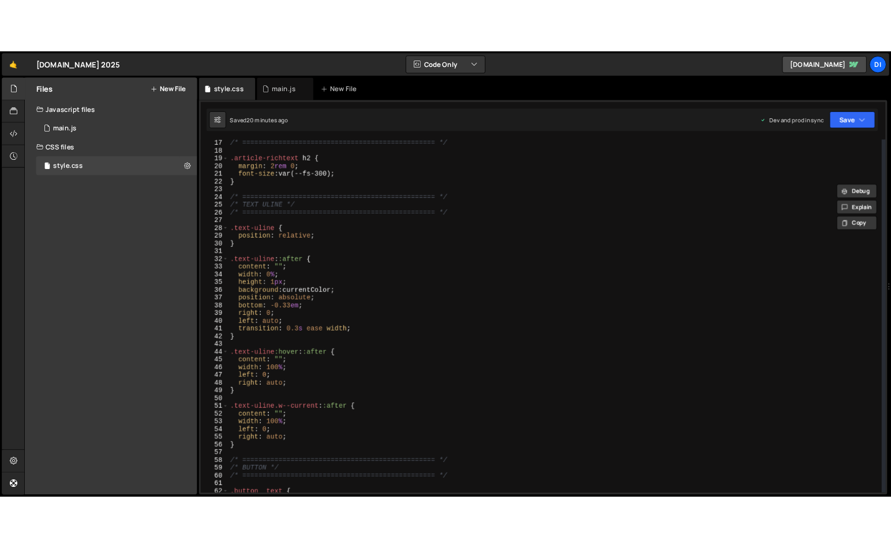
scroll to position [132, 0]
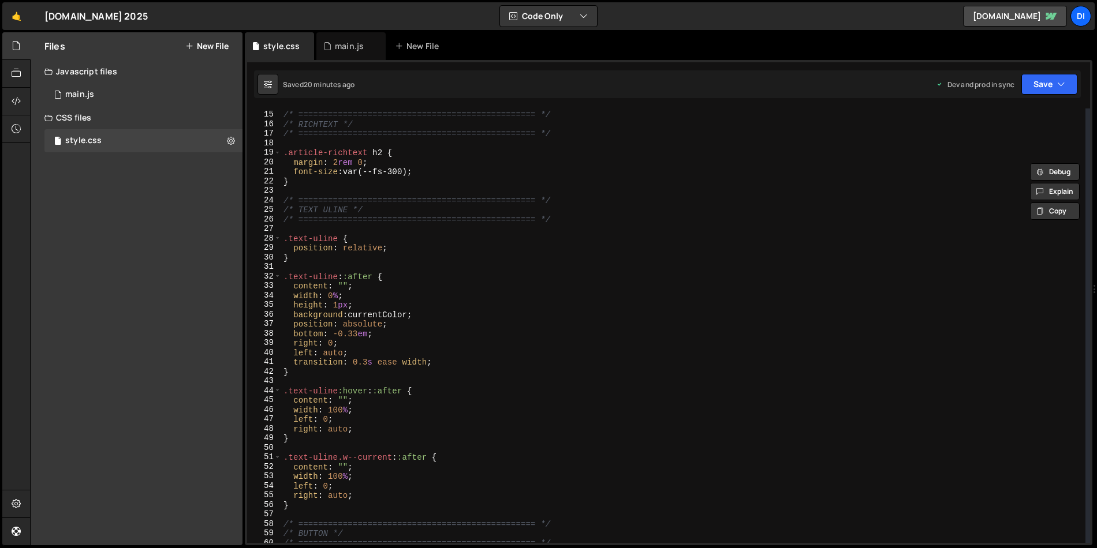
click at [322, 380] on div "/* ================================================ */ /* RICHTEXT */ /* ======…" at bounding box center [683, 327] width 804 height 454
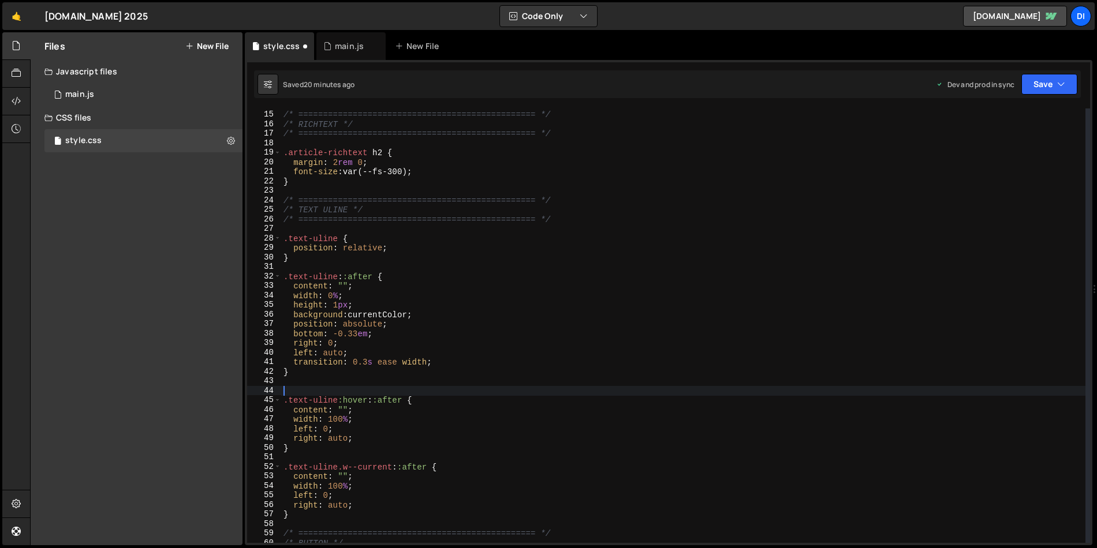
paste textarea "@media (hover: hover) {"
type textarea "@media (hover: hover) {"
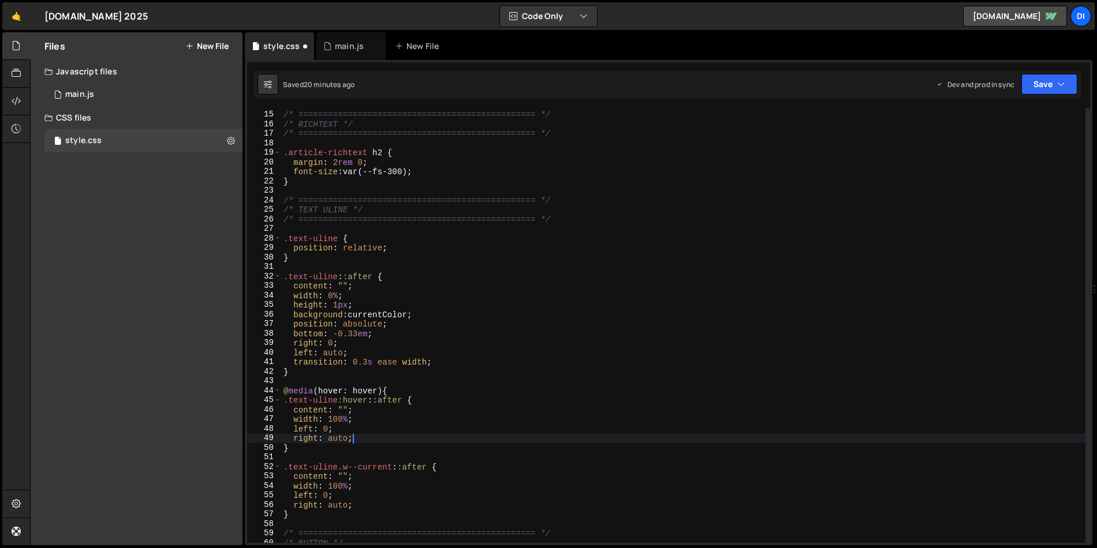
type textarea "}"
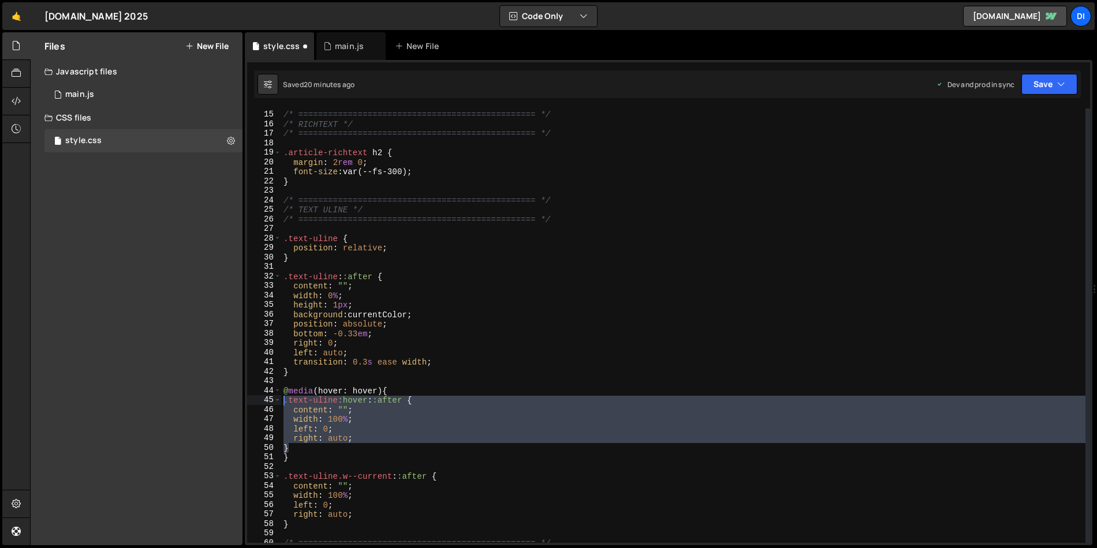
drag, startPoint x: 305, startPoint y: 447, endPoint x: 272, endPoint y: 397, distance: 60.0
click at [272, 397] on div "} 14 15 16 17 18 19 20 21 22 23 24 25 26 27 28 29 30 31 32 33 34 35 36 37 38 39…" at bounding box center [668, 326] width 843 height 435
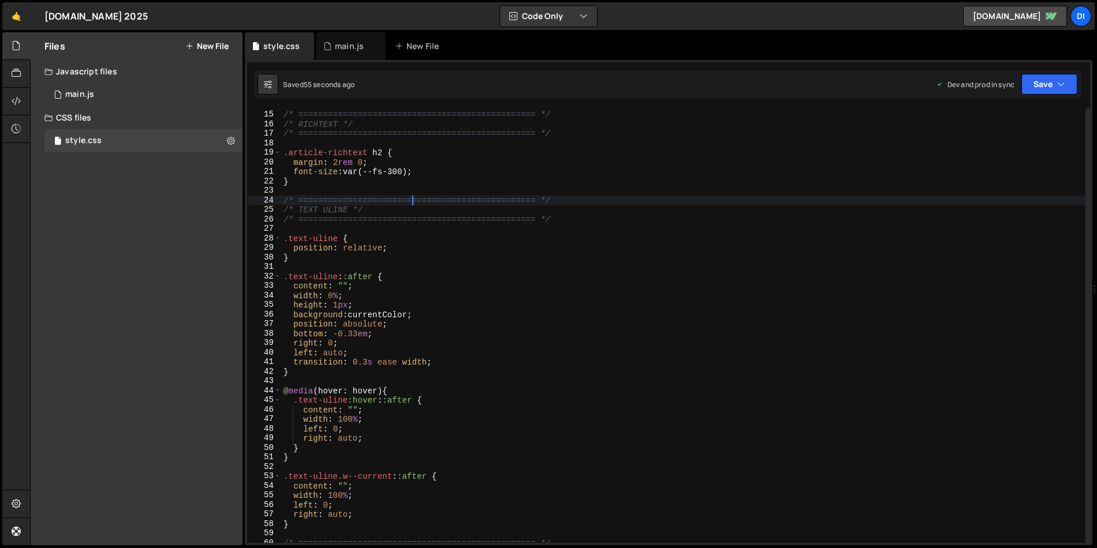
click at [412, 204] on div "/* ================================================ */ /* RICHTEXT */ /* ======…" at bounding box center [683, 327] width 804 height 454
type textarea "/* ================================================ */"
